Goal: Transaction & Acquisition: Purchase product/service

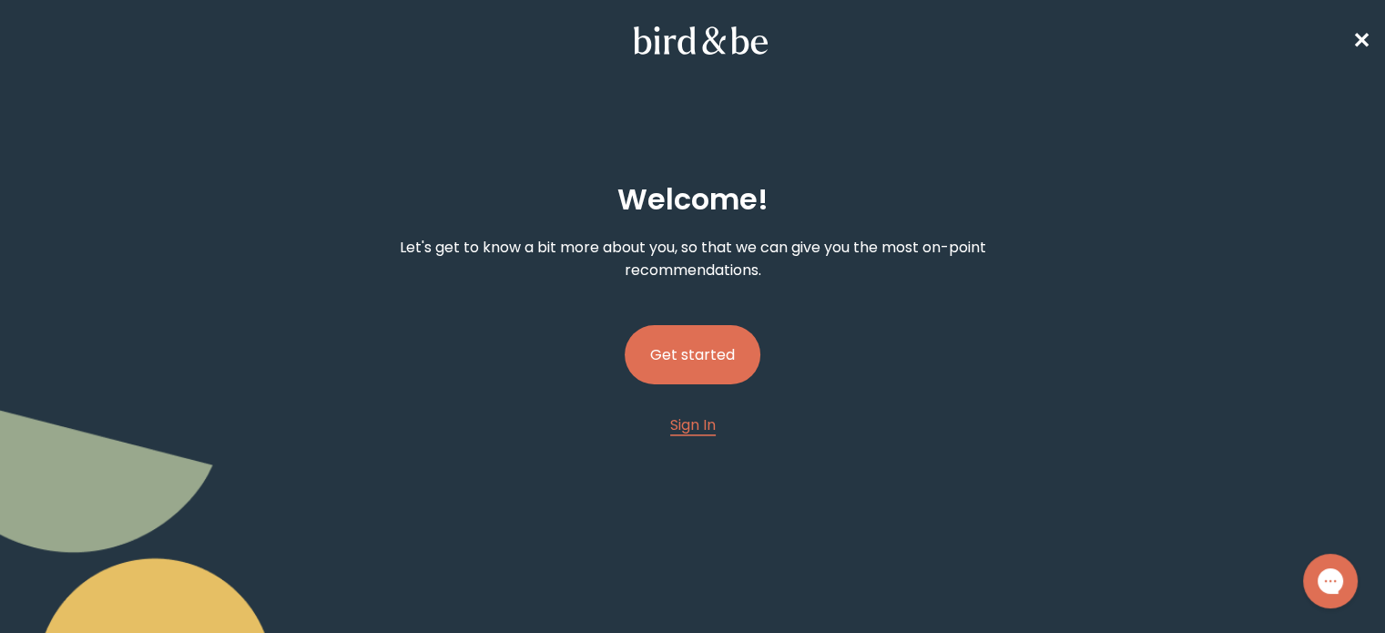
click at [696, 338] on button "Get started" at bounding box center [693, 354] width 136 height 59
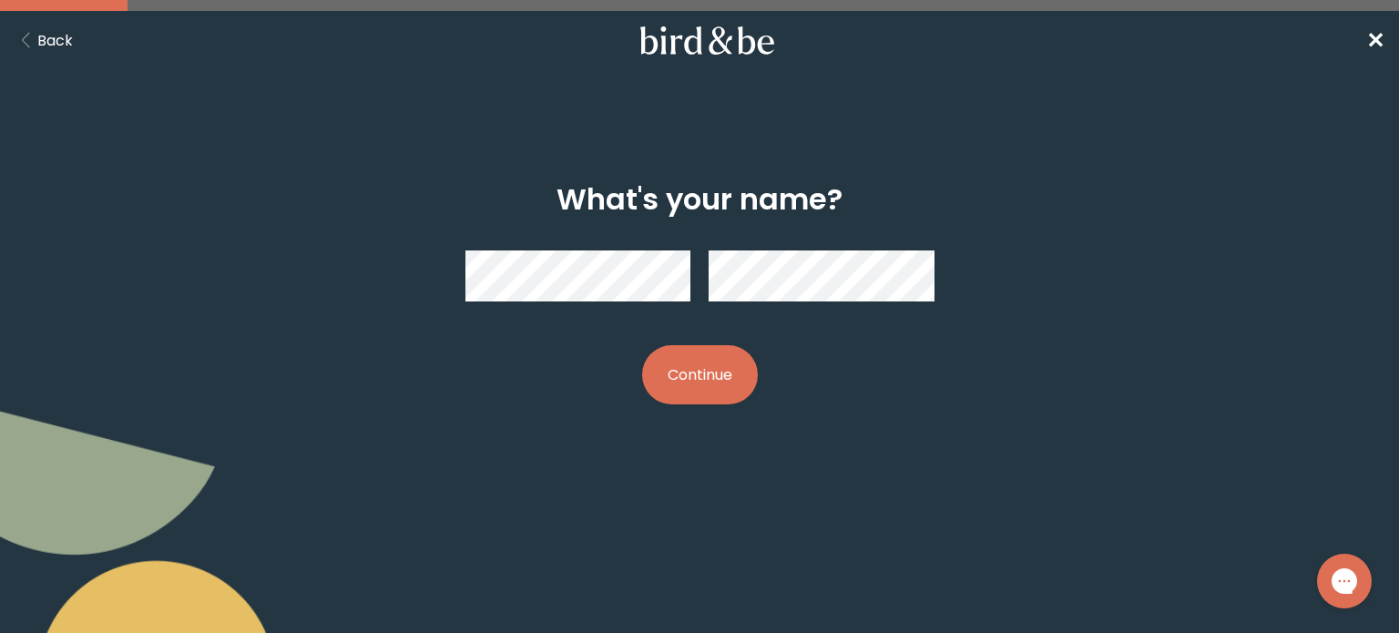
click at [688, 364] on button "Continue" at bounding box center [700, 374] width 116 height 59
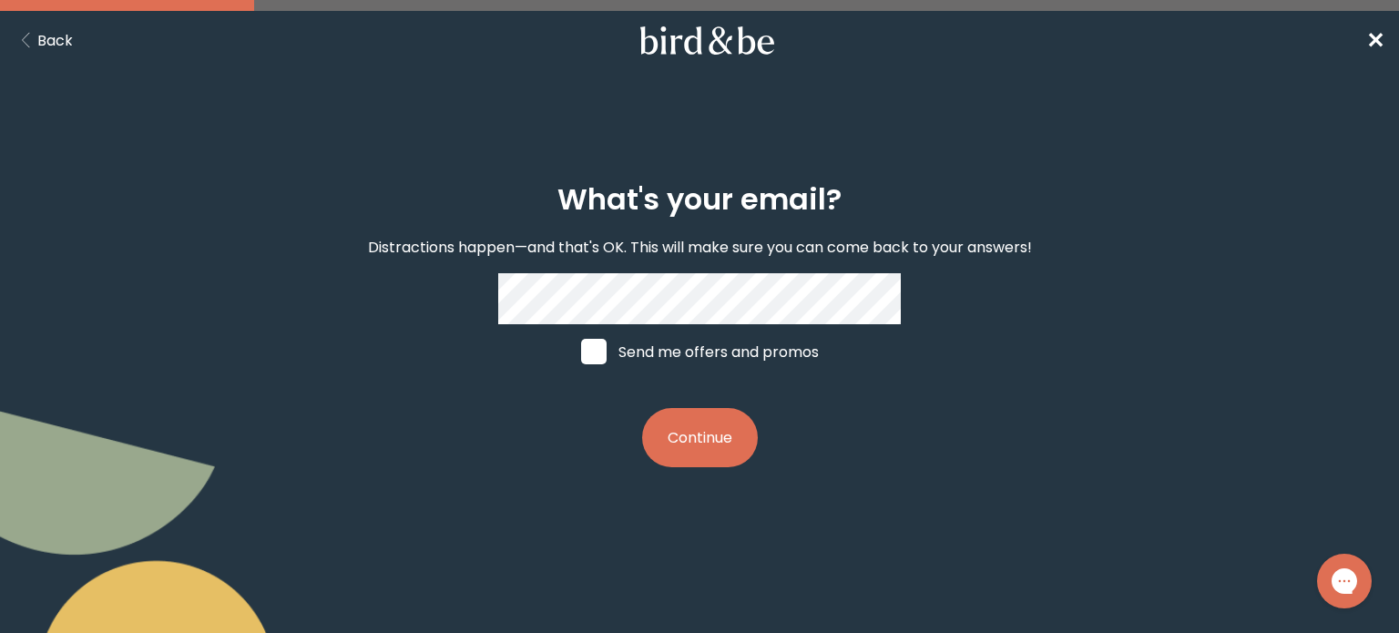
click at [691, 458] on button "Continue" at bounding box center [700, 437] width 116 height 59
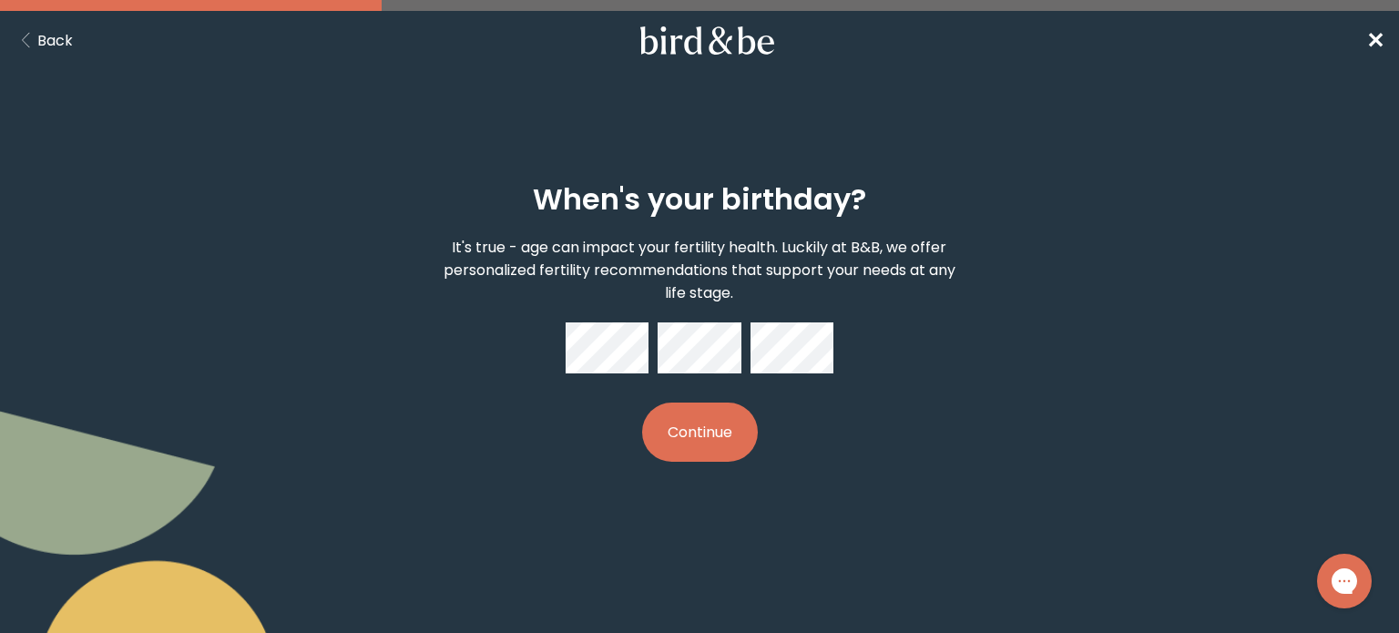
click at [705, 445] on button "Continue" at bounding box center [700, 432] width 116 height 59
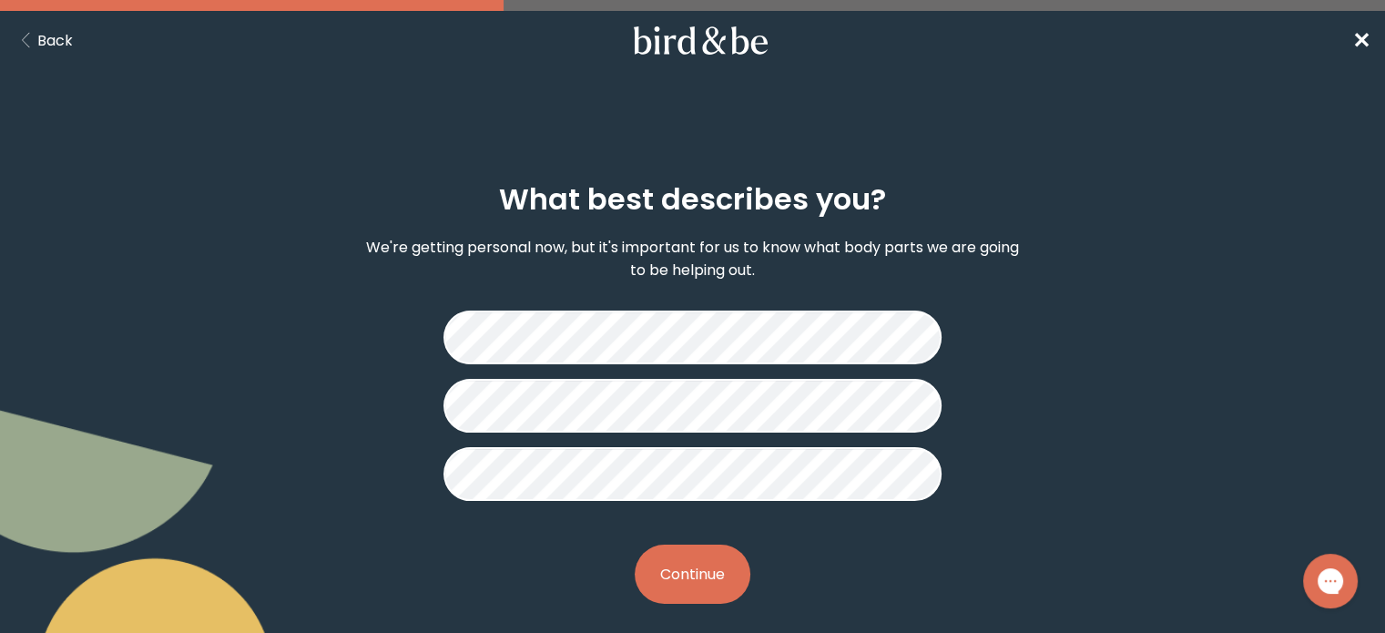
click at [707, 555] on button "Continue" at bounding box center [693, 574] width 116 height 59
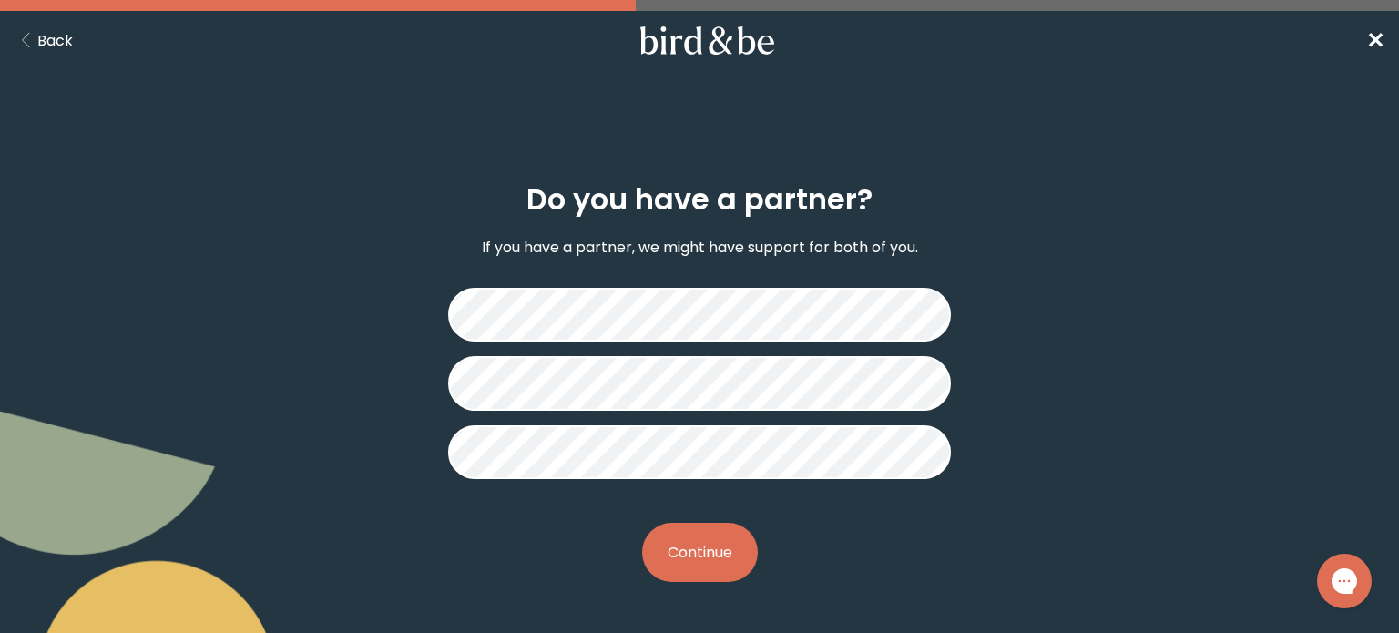
click at [704, 540] on button "Continue" at bounding box center [700, 552] width 116 height 59
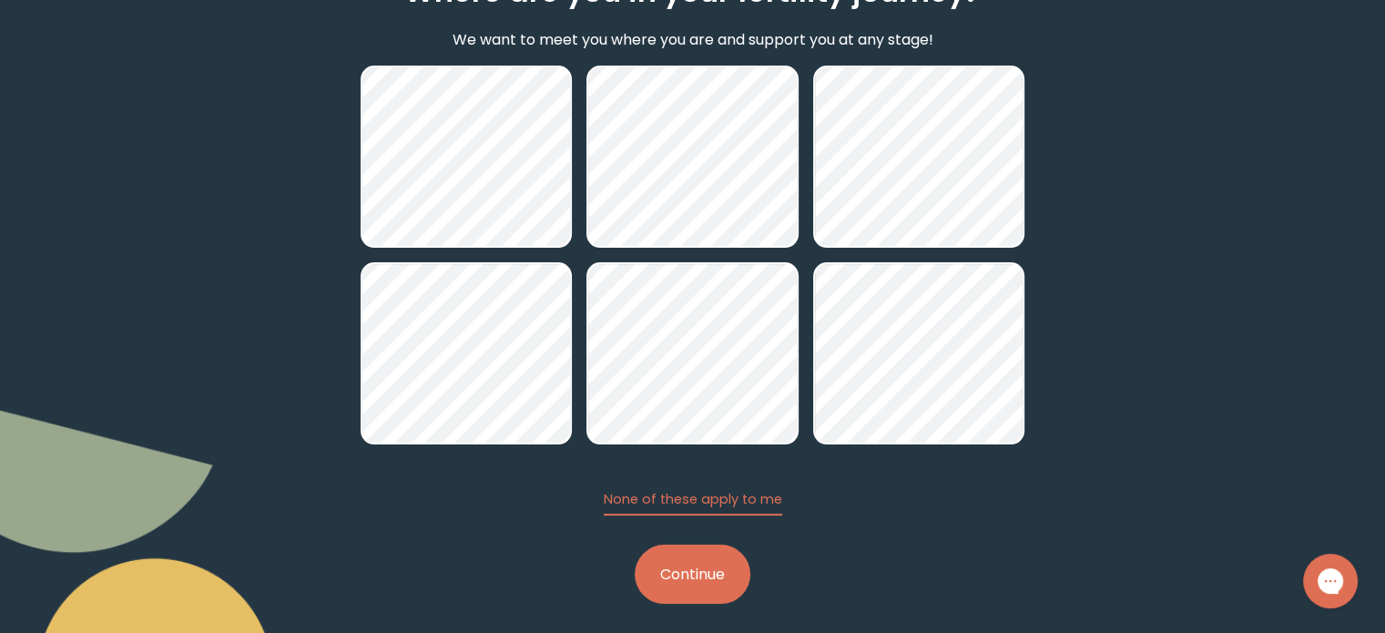
scroll to position [219, 0]
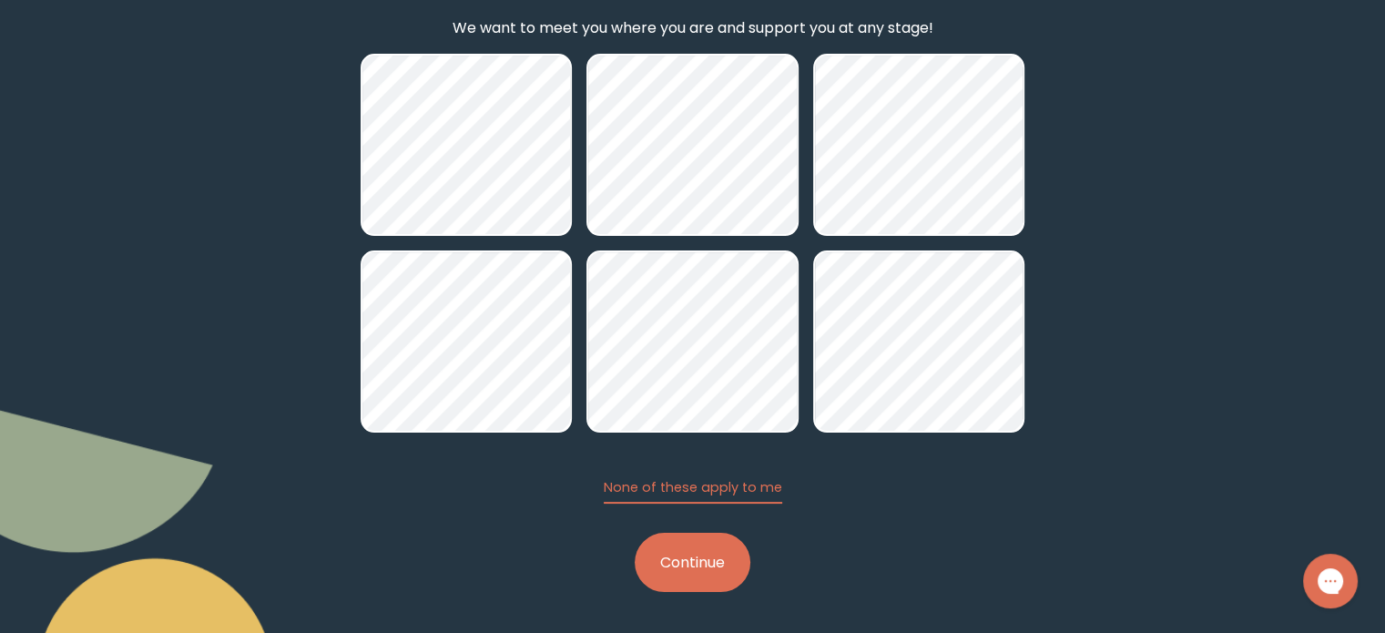
click at [698, 559] on button "Continue" at bounding box center [693, 562] width 116 height 59
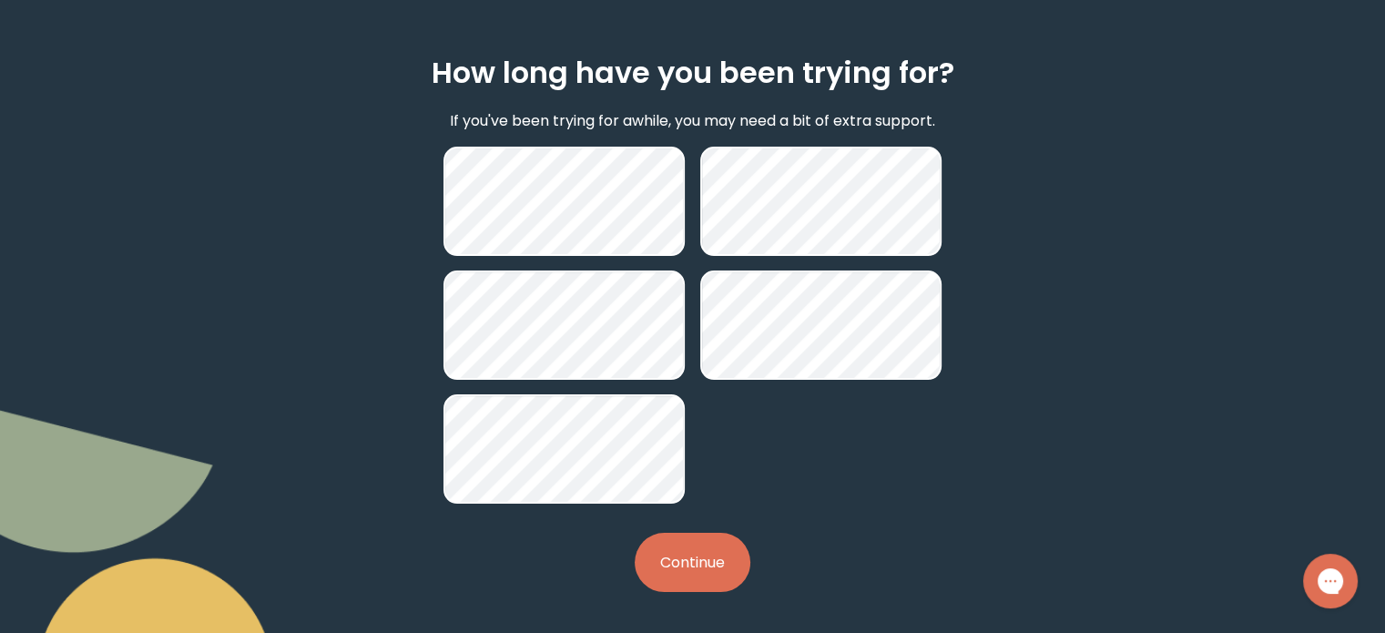
scroll to position [126, 0]
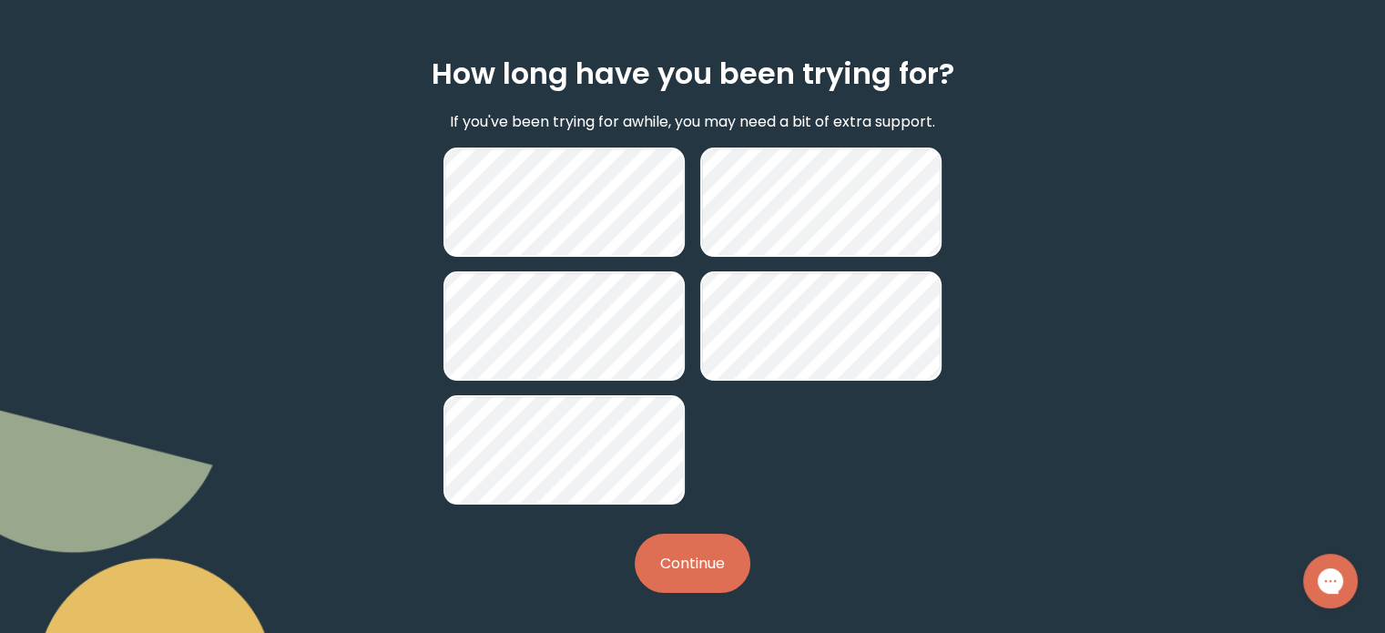
click at [712, 542] on button "Continue" at bounding box center [693, 563] width 116 height 59
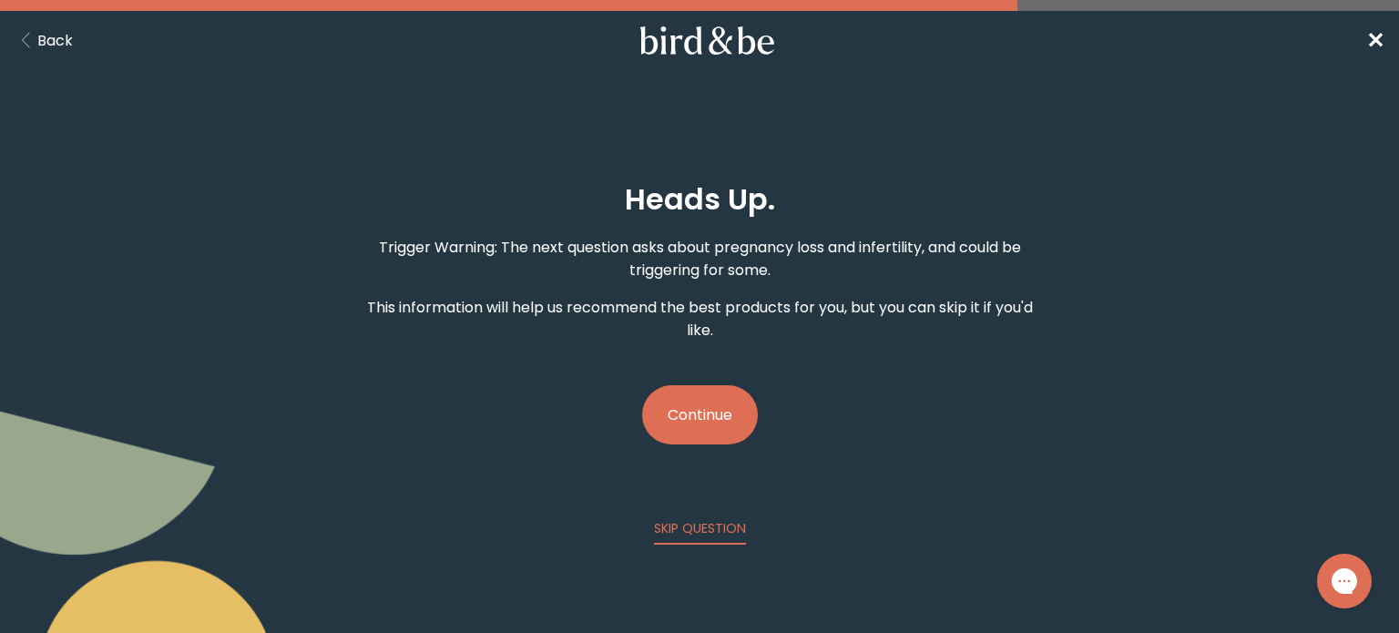
click at [688, 398] on button "Continue" at bounding box center [700, 414] width 116 height 59
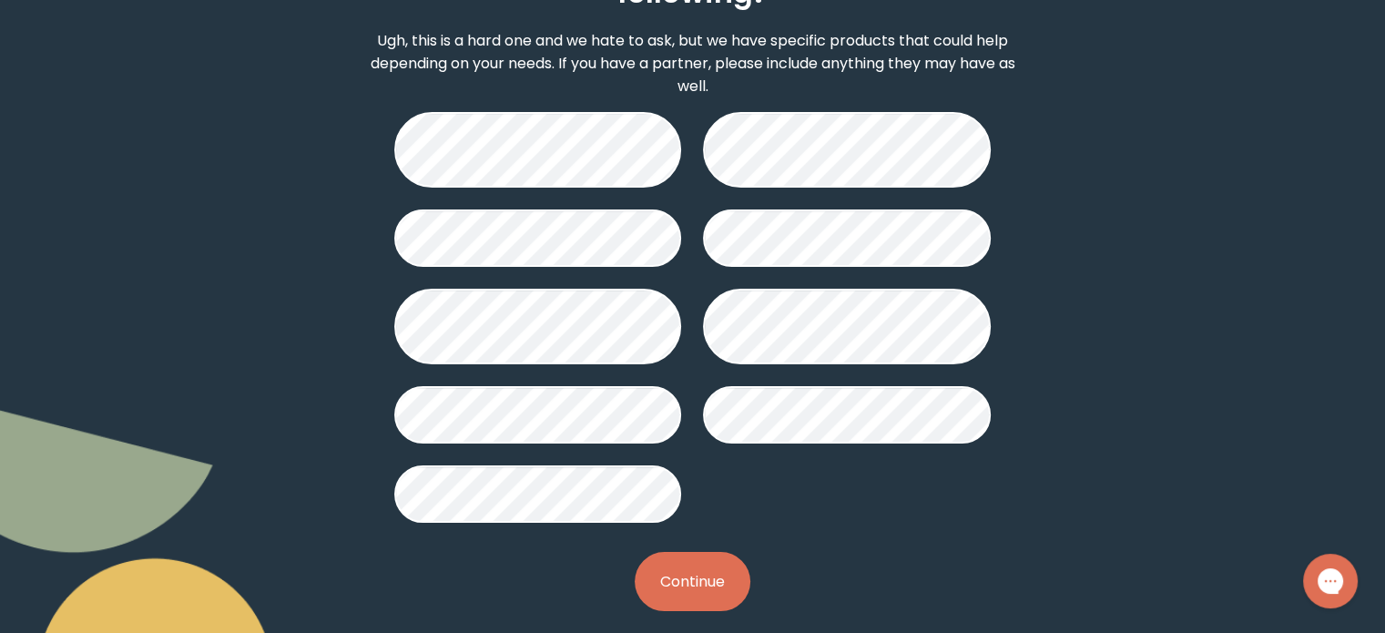
scroll to position [251, 0]
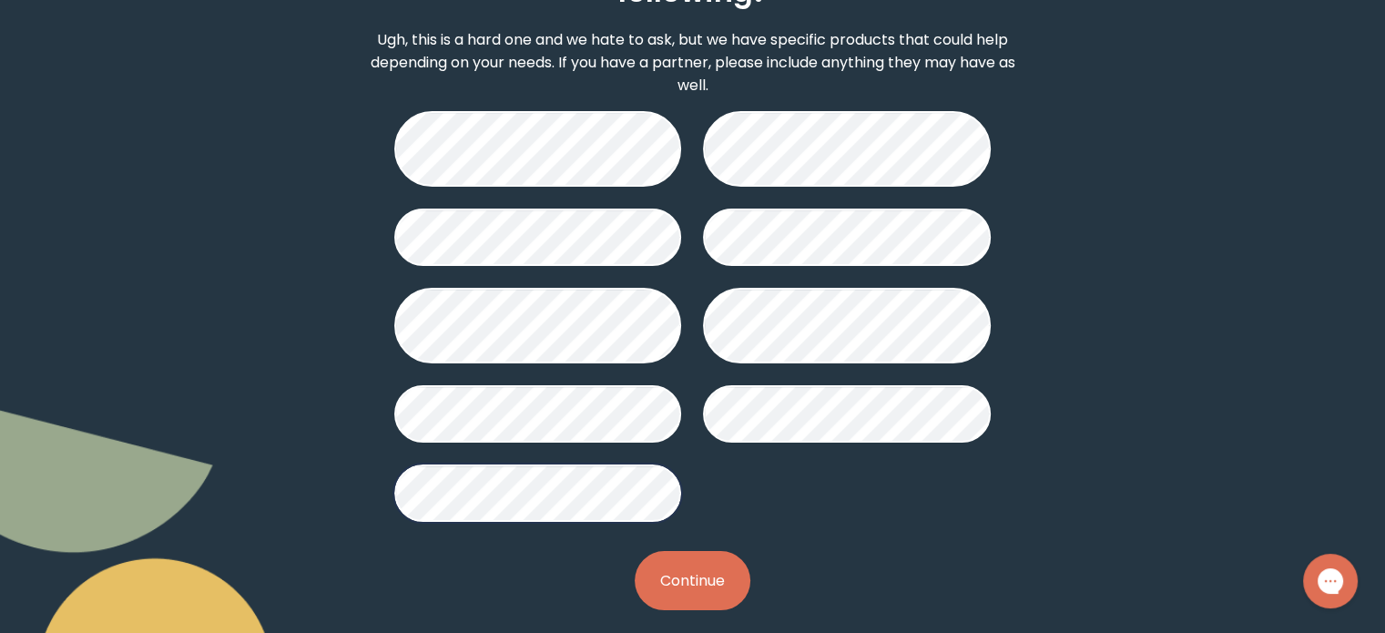
click at [687, 571] on button "Continue" at bounding box center [693, 580] width 116 height 59
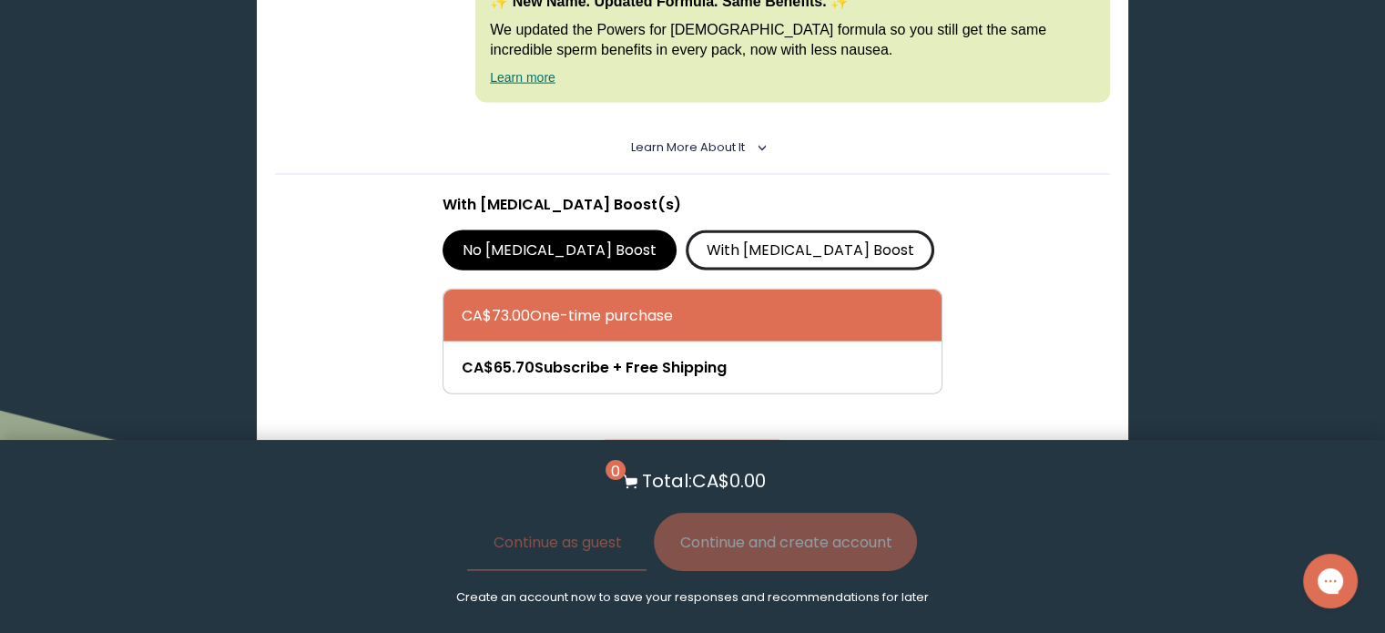
scroll to position [4091, 0]
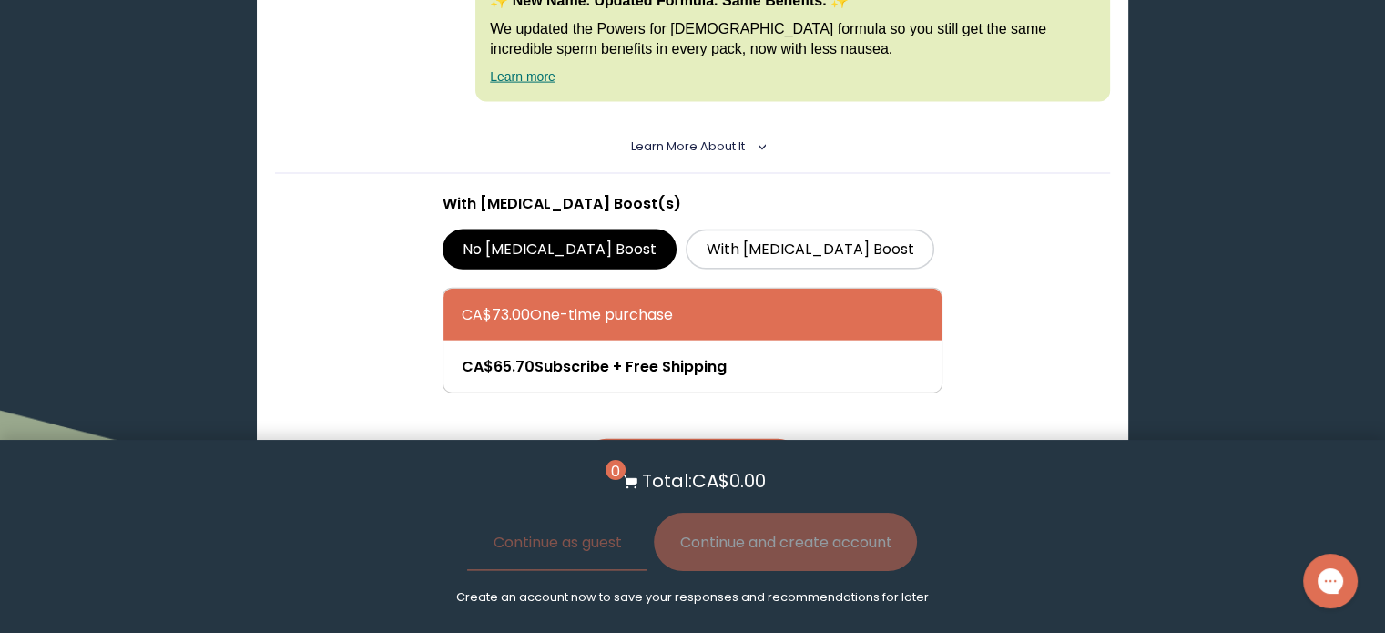
click at [689, 439] on button "Add to Cart - CA$73.00" at bounding box center [692, 459] width 213 height 41
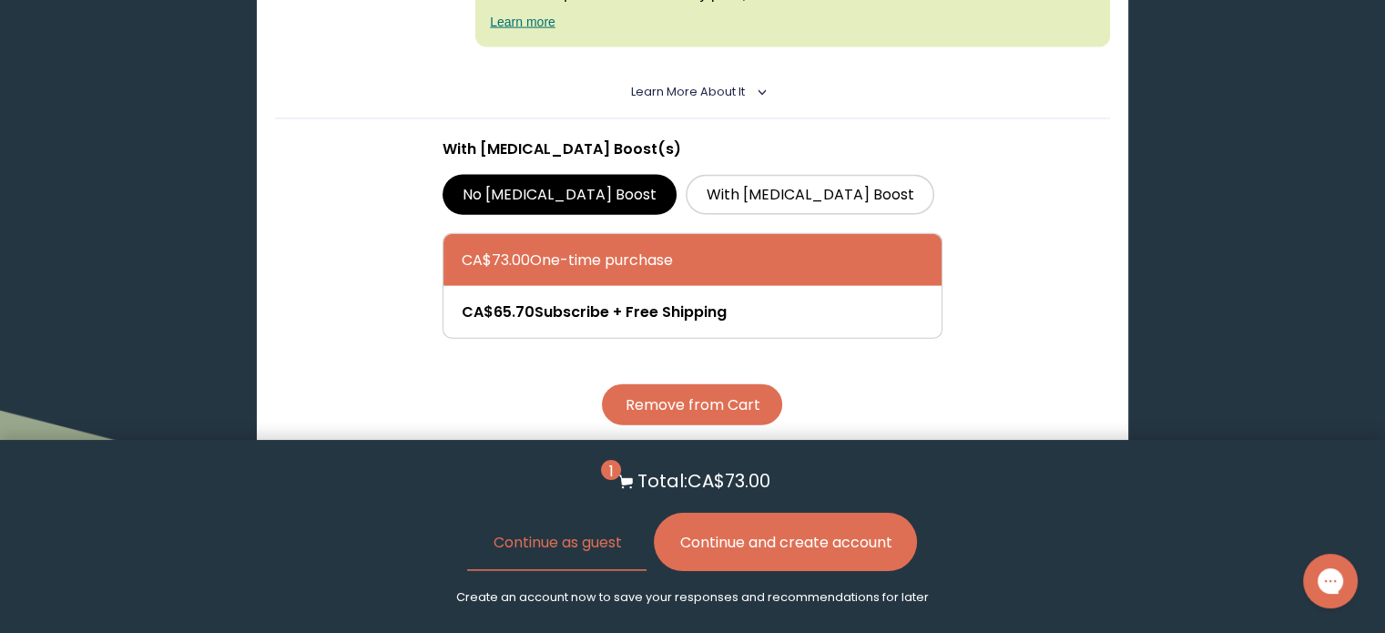
scroll to position [4147, 0]
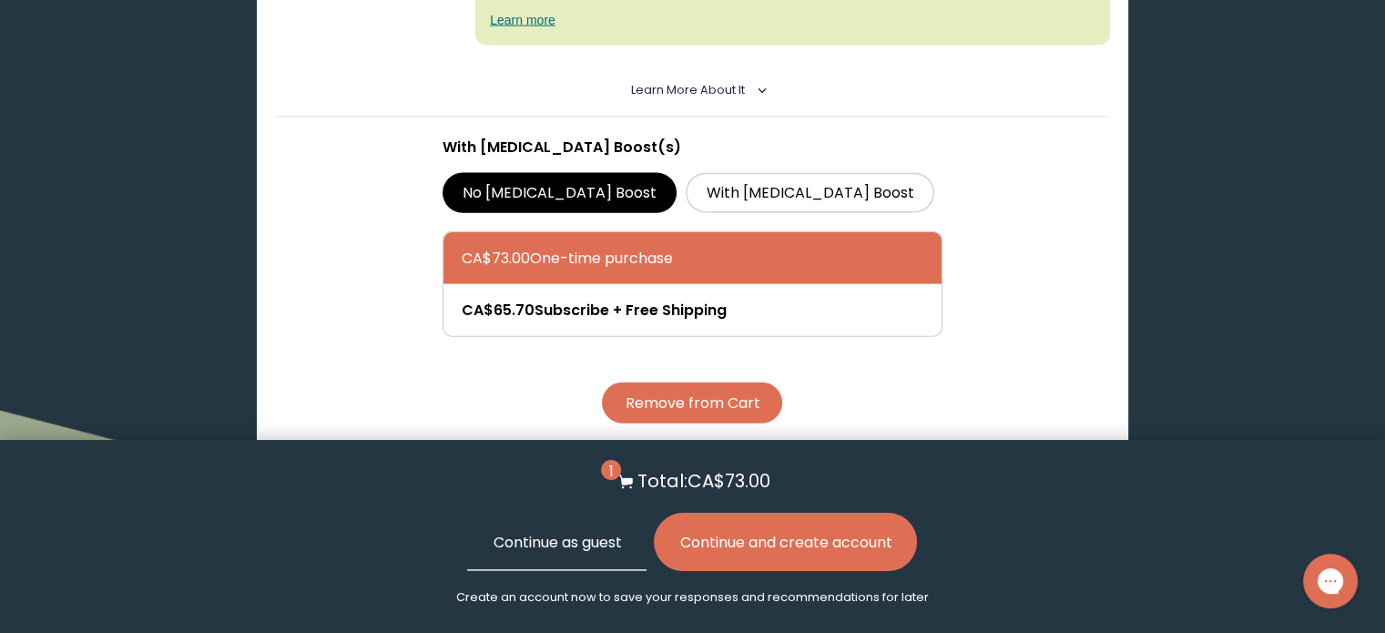
click at [579, 547] on button "Continue as guest" at bounding box center [556, 542] width 179 height 58
